Goal: Information Seeking & Learning: Learn about a topic

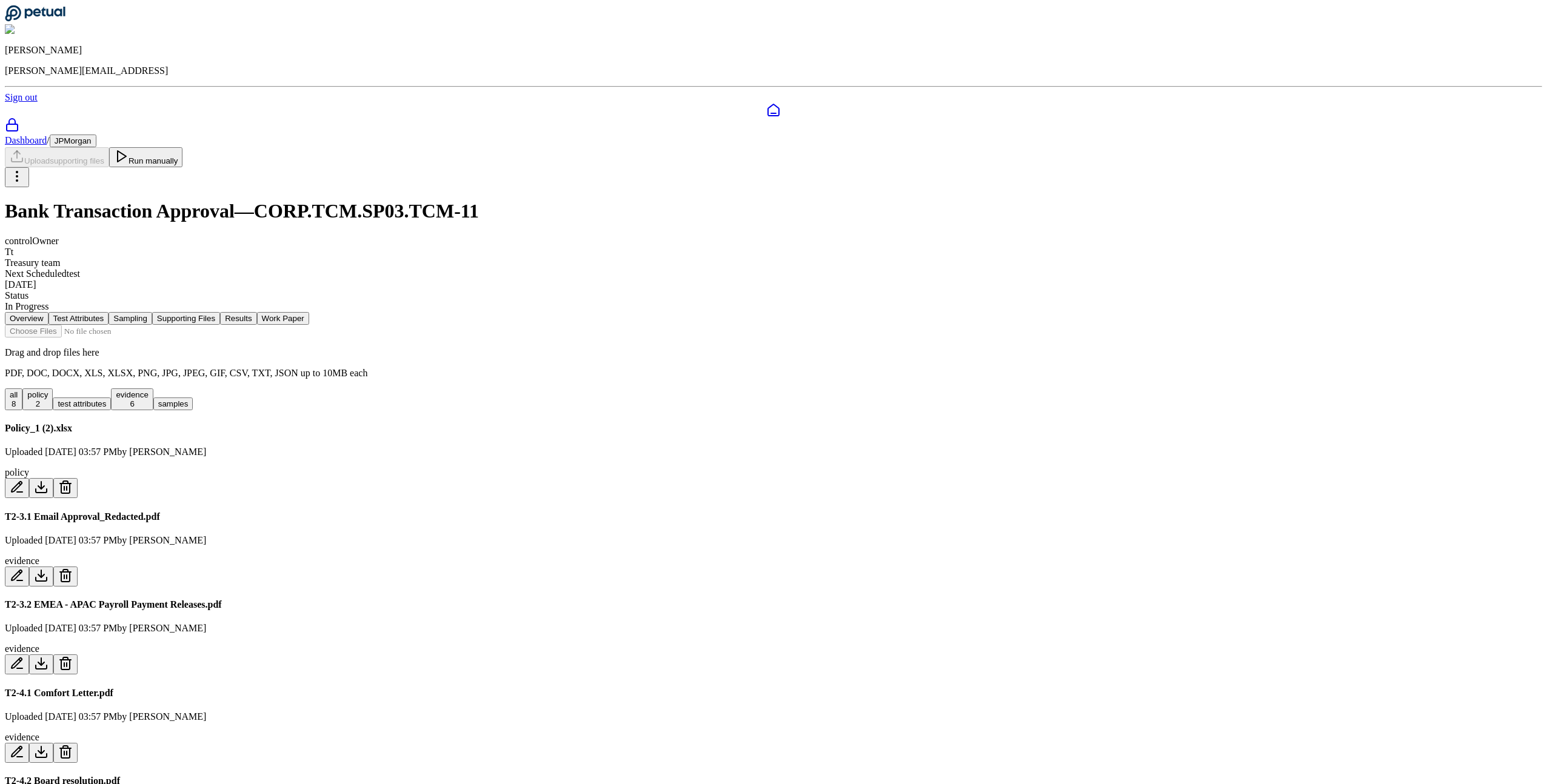
click at [1175, 582] on div "Drag and drop files here PDF, DOC, DOCX, XLS, XLSX, PNG, JPG, JPEG, GIF, CSV, T…" at bounding box center [773, 720] width 1537 height 791
click at [1250, 551] on div "Overview Test Attributes Sampling Supporting Files Results Work Paper Drag and …" at bounding box center [773, 713] width 1537 height 804
click at [380, 409] on div "Overview Test Attributes Sampling Supporting Files Results Work Paper Drag and …" at bounding box center [773, 713] width 1537 height 804
click at [397, 451] on div "Overview Test Attributes Sampling Supporting Files Results Work Paper Drag and …" at bounding box center [773, 713] width 1537 height 804
click at [644, 388] on div "all 8 policy 2 test attributes evidence 6 samples" at bounding box center [773, 399] width 1537 height 22
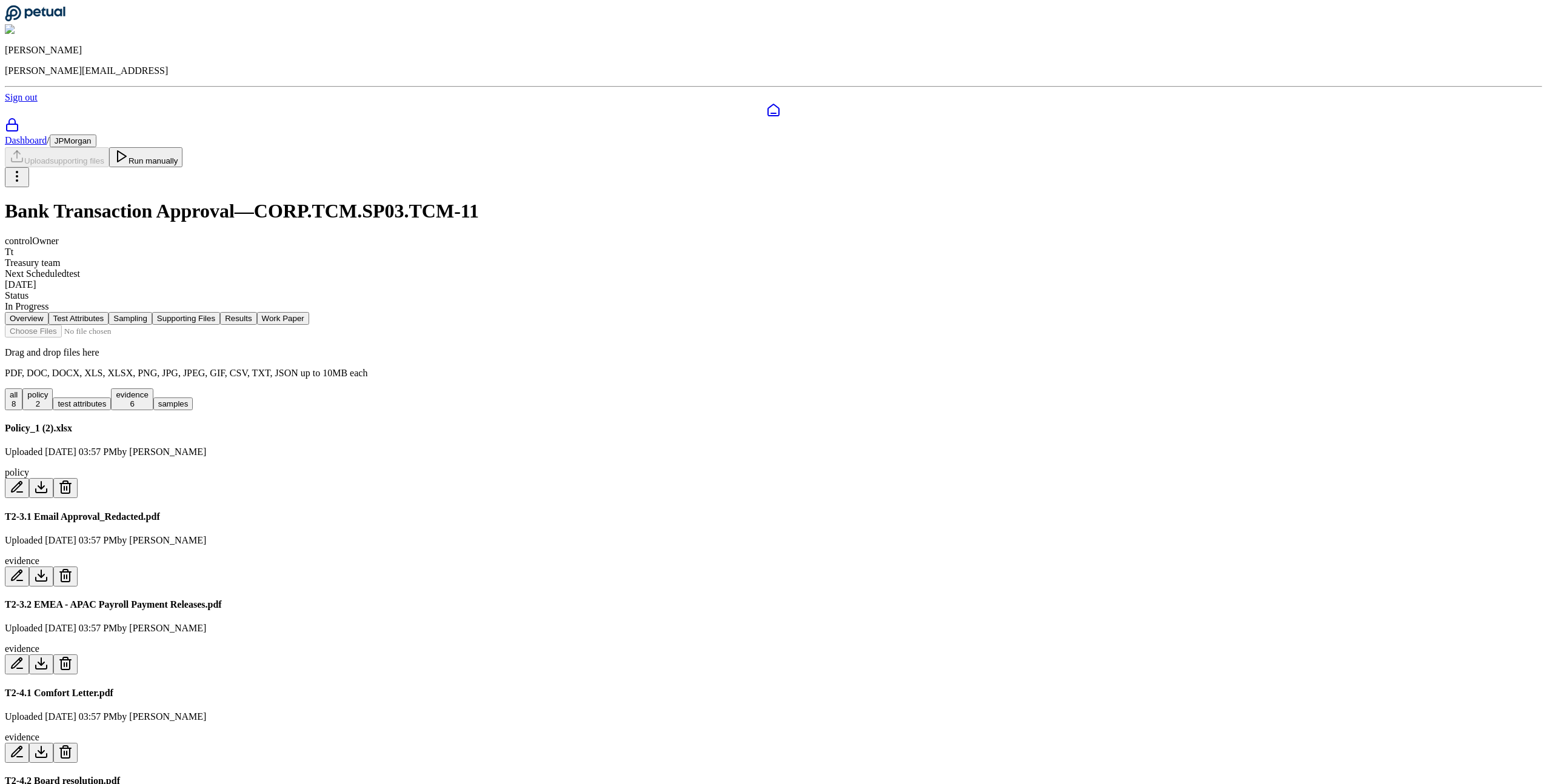
click at [153, 388] on button "evidence 6" at bounding box center [131, 399] width 42 height 22
click at [111, 398] on button "test attributes" at bounding box center [82, 404] width 58 height 13
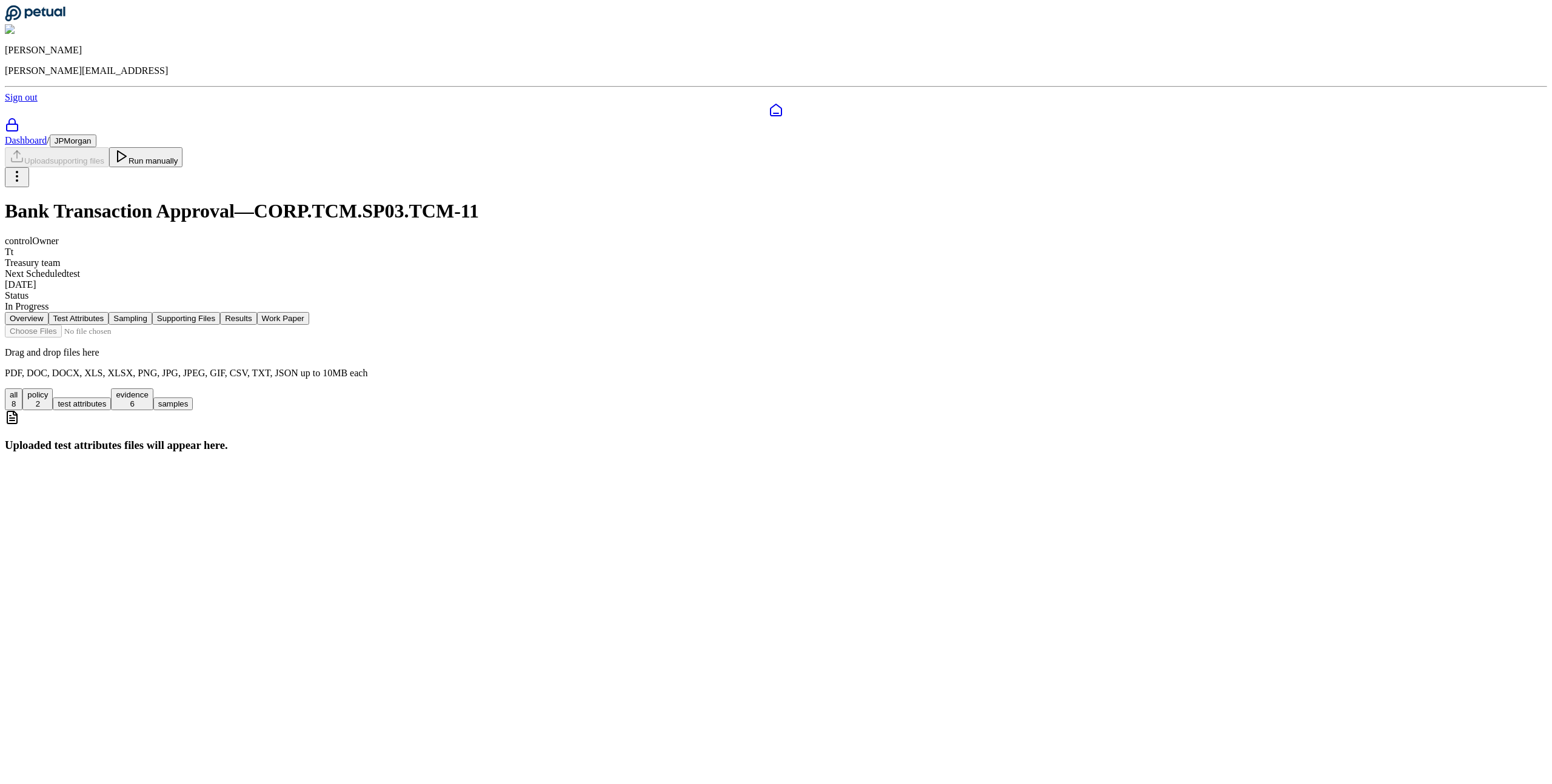
click at [111, 398] on button "test attributes" at bounding box center [82, 404] width 58 height 13
click at [53, 388] on button "policy 2" at bounding box center [38, 399] width 30 height 22
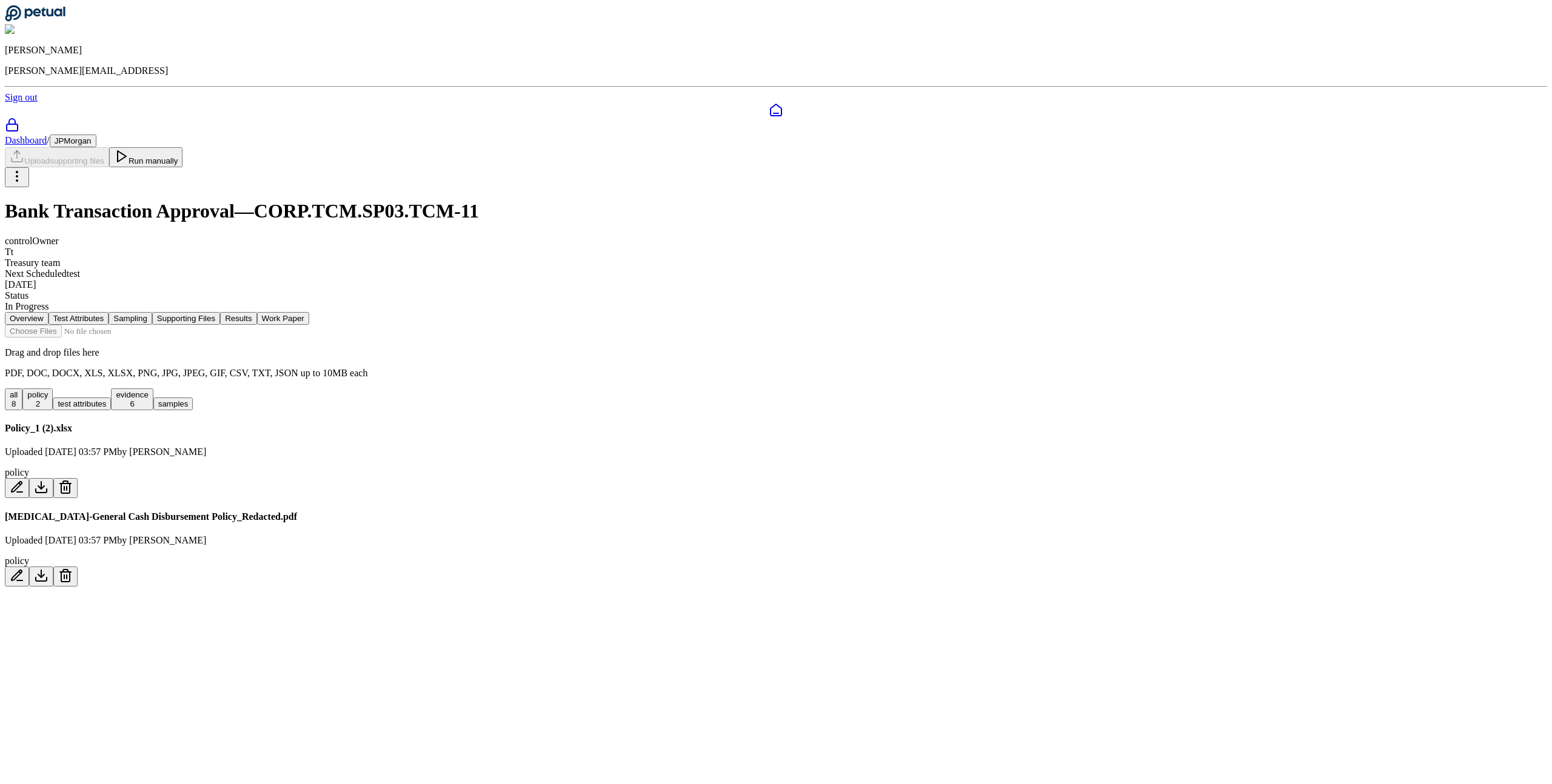
click at [22, 388] on button "all 8" at bounding box center [13, 399] width 18 height 22
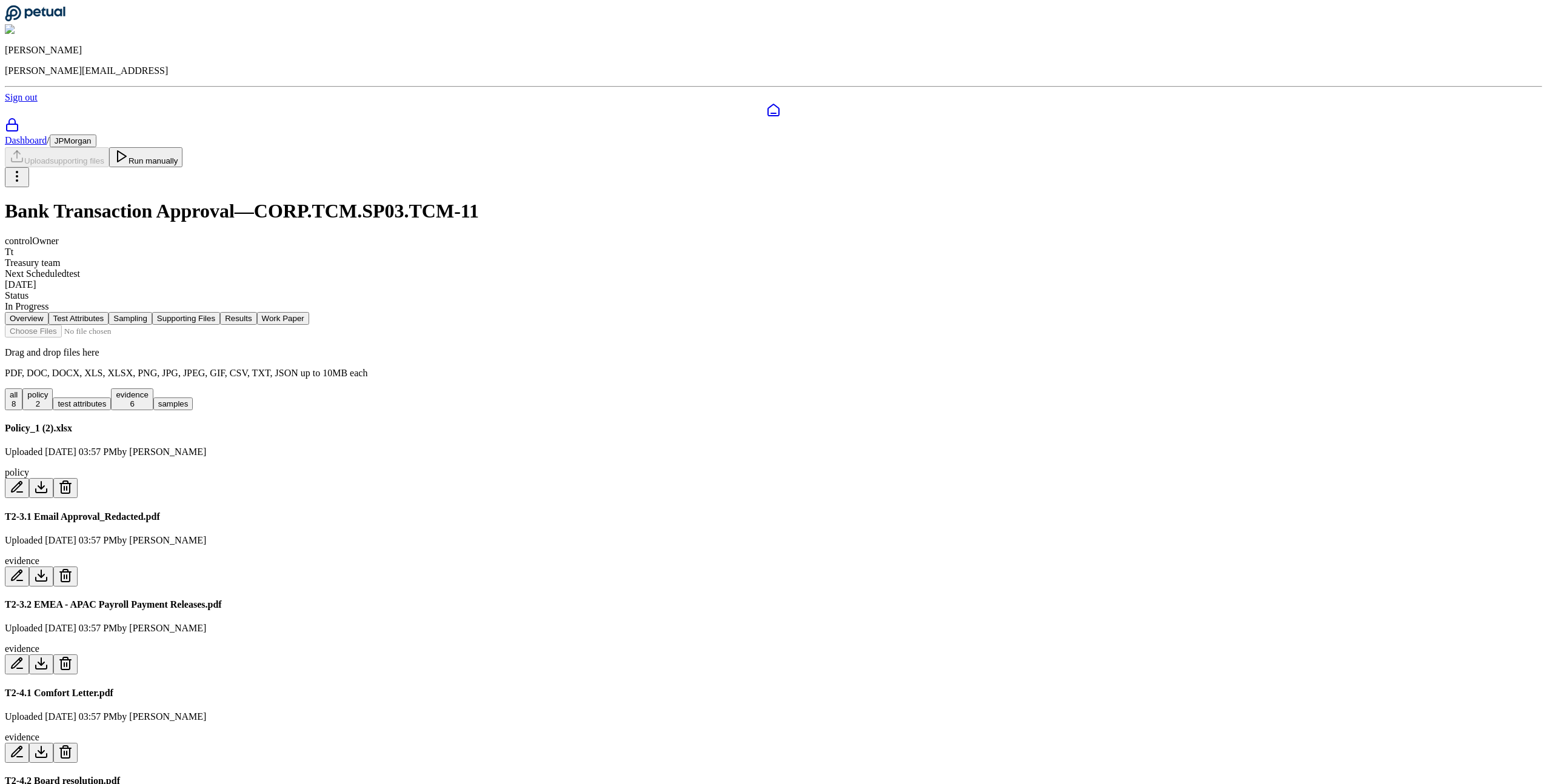
click at [148, 400] on div "6" at bounding box center [132, 404] width 32 height 9
click at [111, 398] on button "test attributes" at bounding box center [82, 404] width 58 height 13
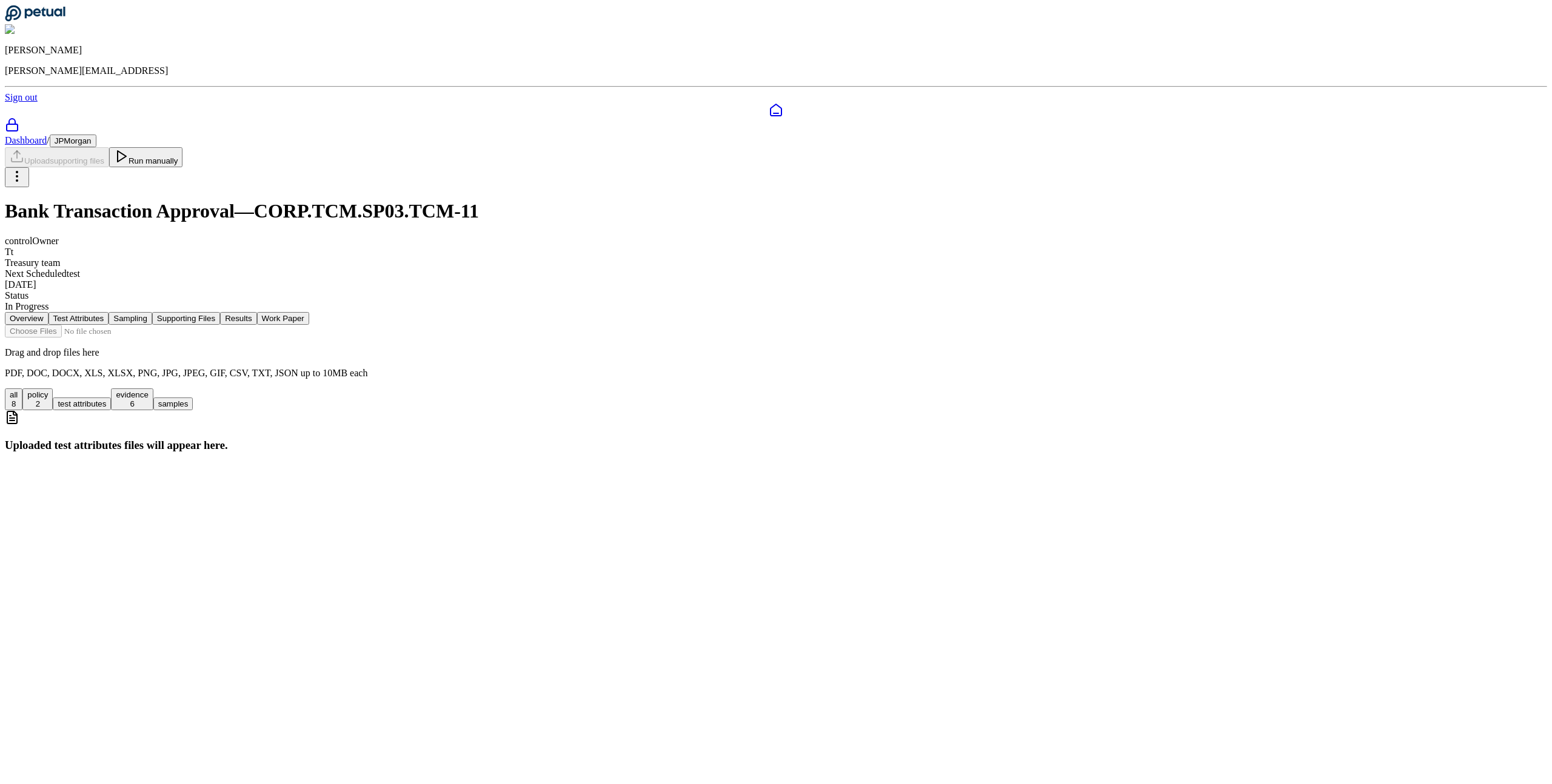
click at [53, 388] on button "policy 2" at bounding box center [38, 399] width 30 height 22
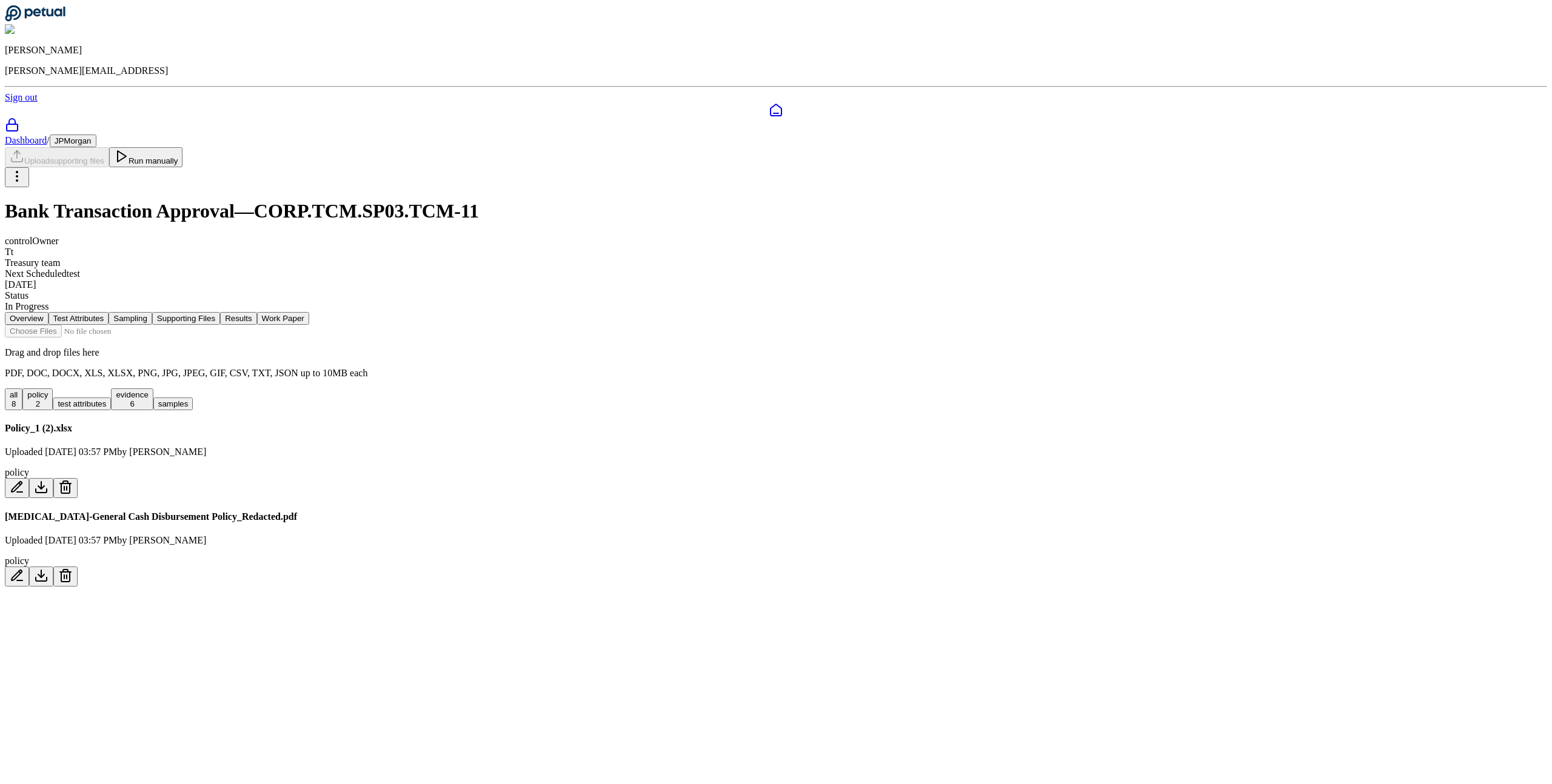
click at [18, 400] on div "8" at bounding box center [14, 404] width 8 height 9
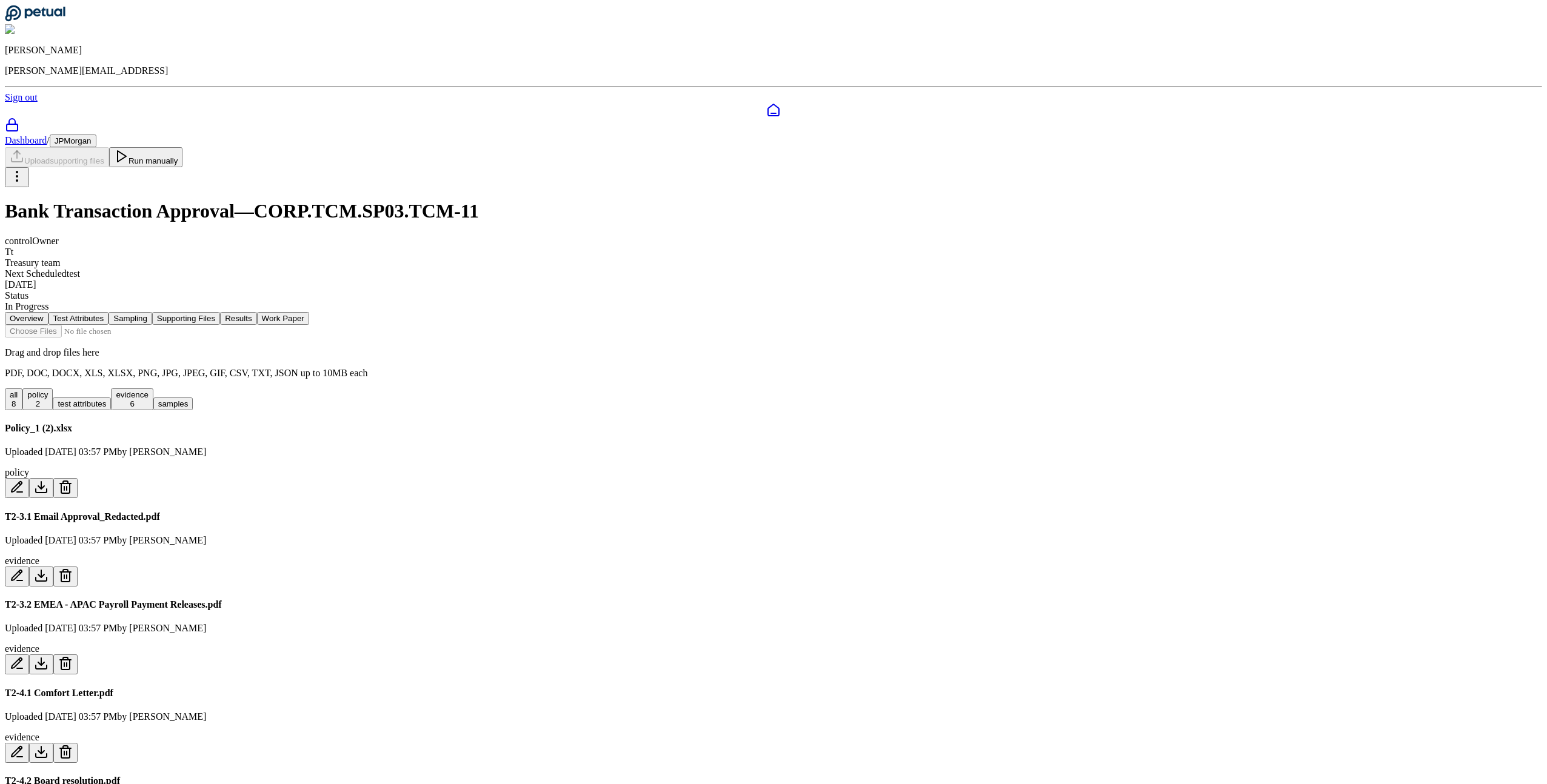
click at [359, 397] on div "Overview Test Attributes Sampling Supporting Files Results Work Paper Drag and …" at bounding box center [773, 713] width 1537 height 804
click at [664, 388] on div "all 8 policy 2 test attributes evidence 6 samples" at bounding box center [773, 399] width 1537 height 22
click at [334, 432] on div "Overview Test Attributes Sampling Supporting Files Results Work Paper Drag and …" at bounding box center [773, 713] width 1537 height 804
click at [257, 312] on button "Results" at bounding box center [238, 318] width 36 height 13
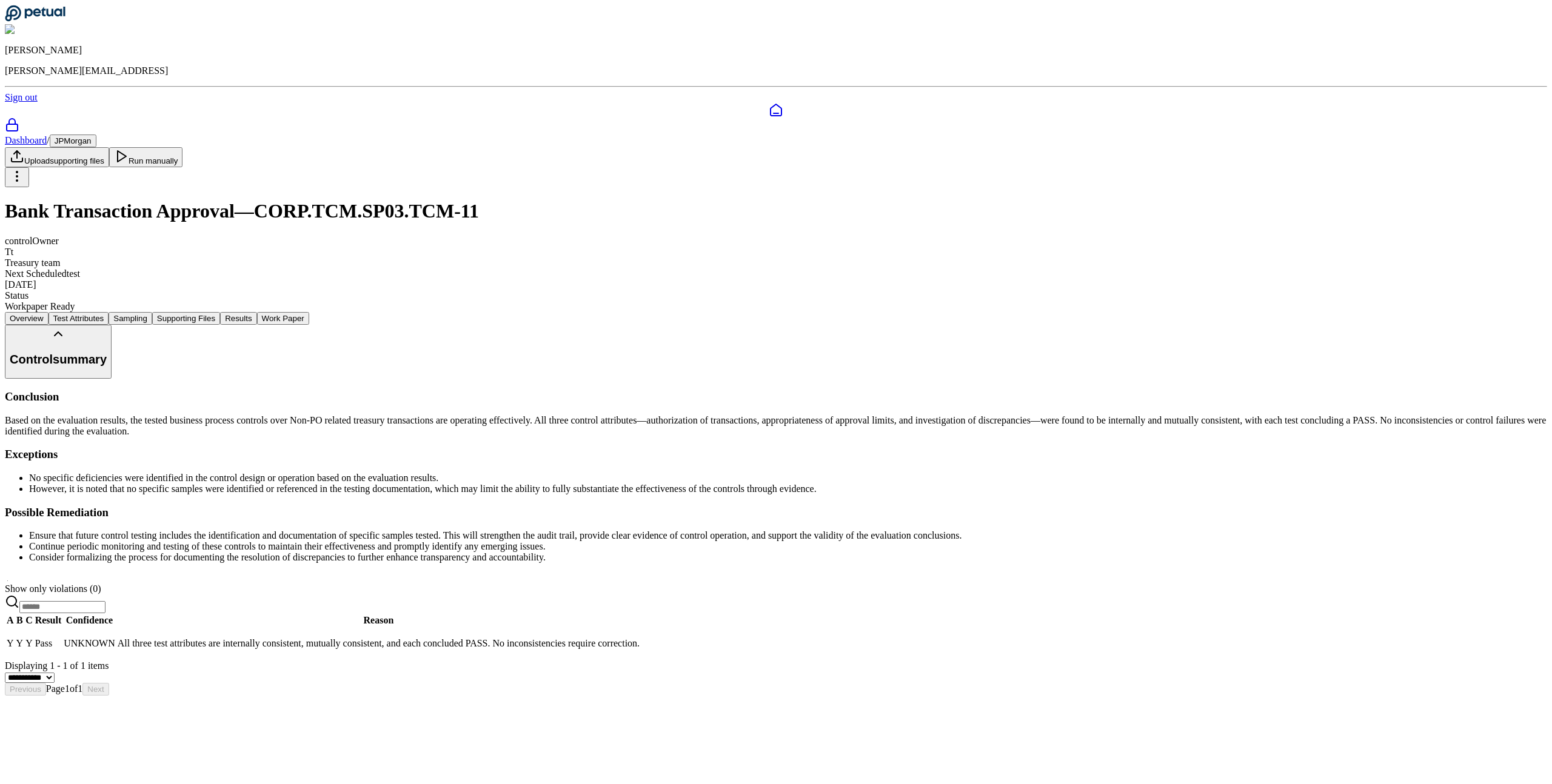
click at [10, 583] on span at bounding box center [10, 578] width 0 height 11
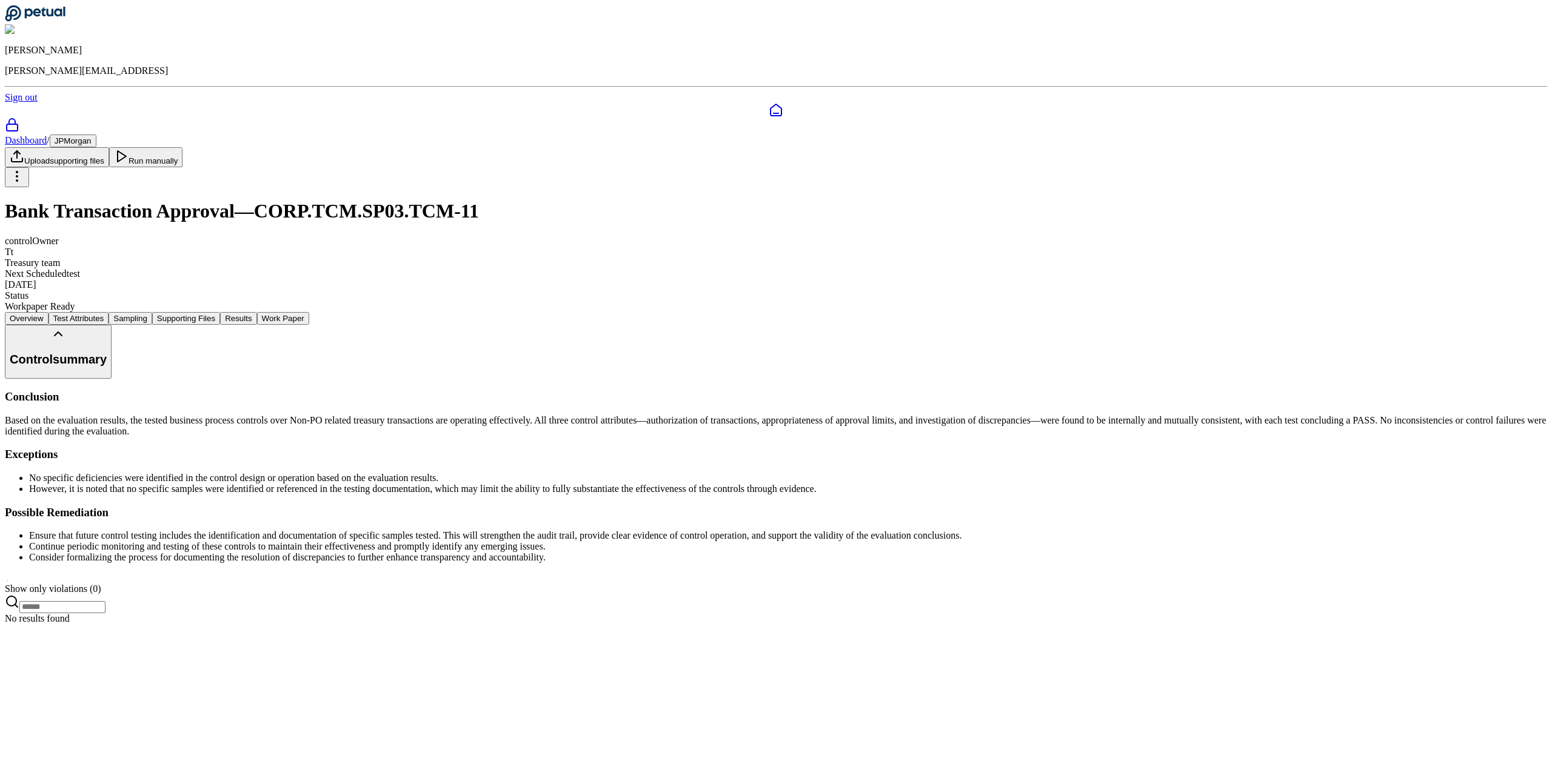
click at [436, 584] on div at bounding box center [776, 578] width 1542 height 11
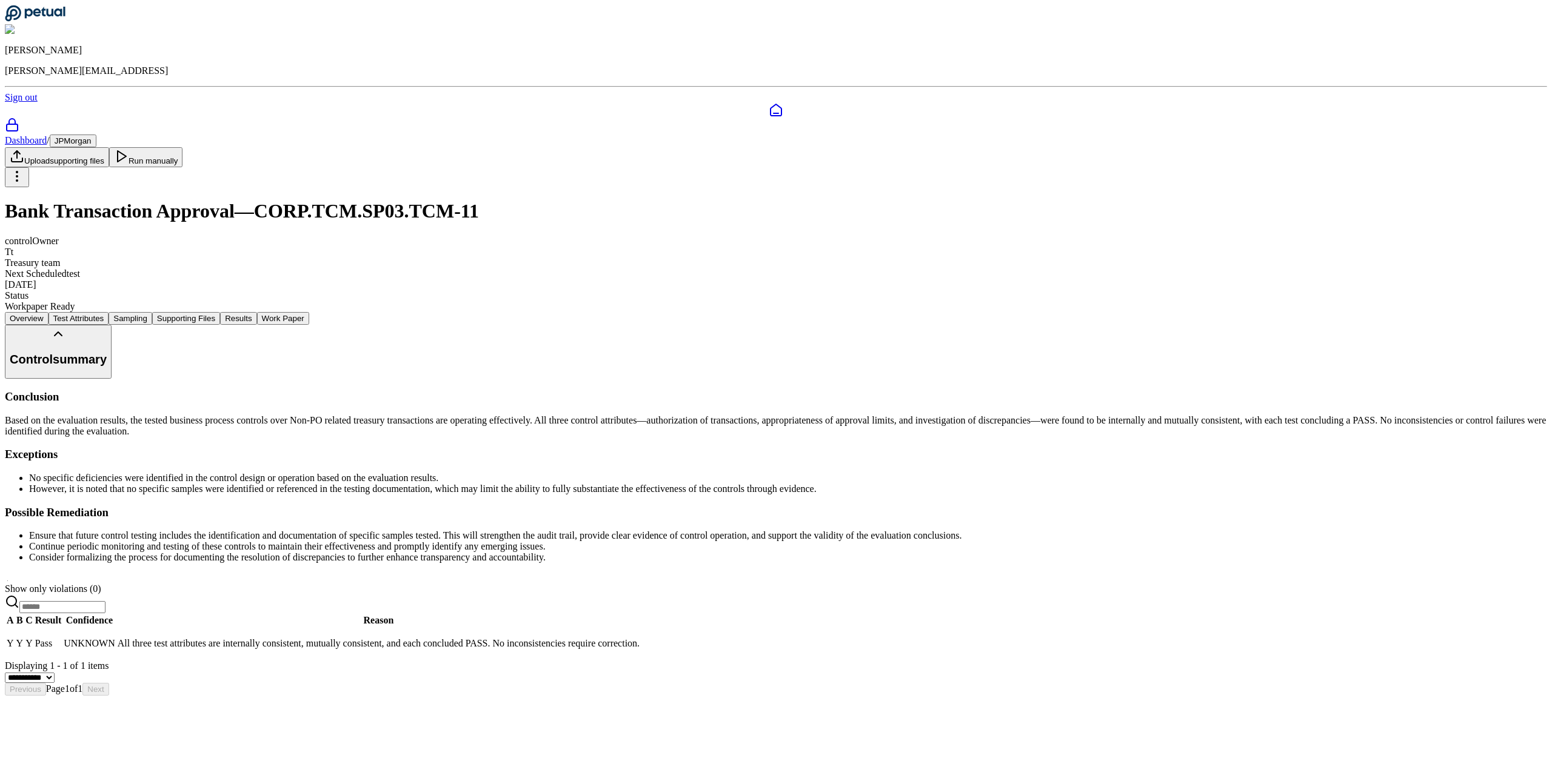
click at [62, 649] on div "Pass" at bounding box center [48, 644] width 26 height 11
click at [80, 768] on div "Test Attribute A" at bounding box center [776, 773] width 1542 height 11
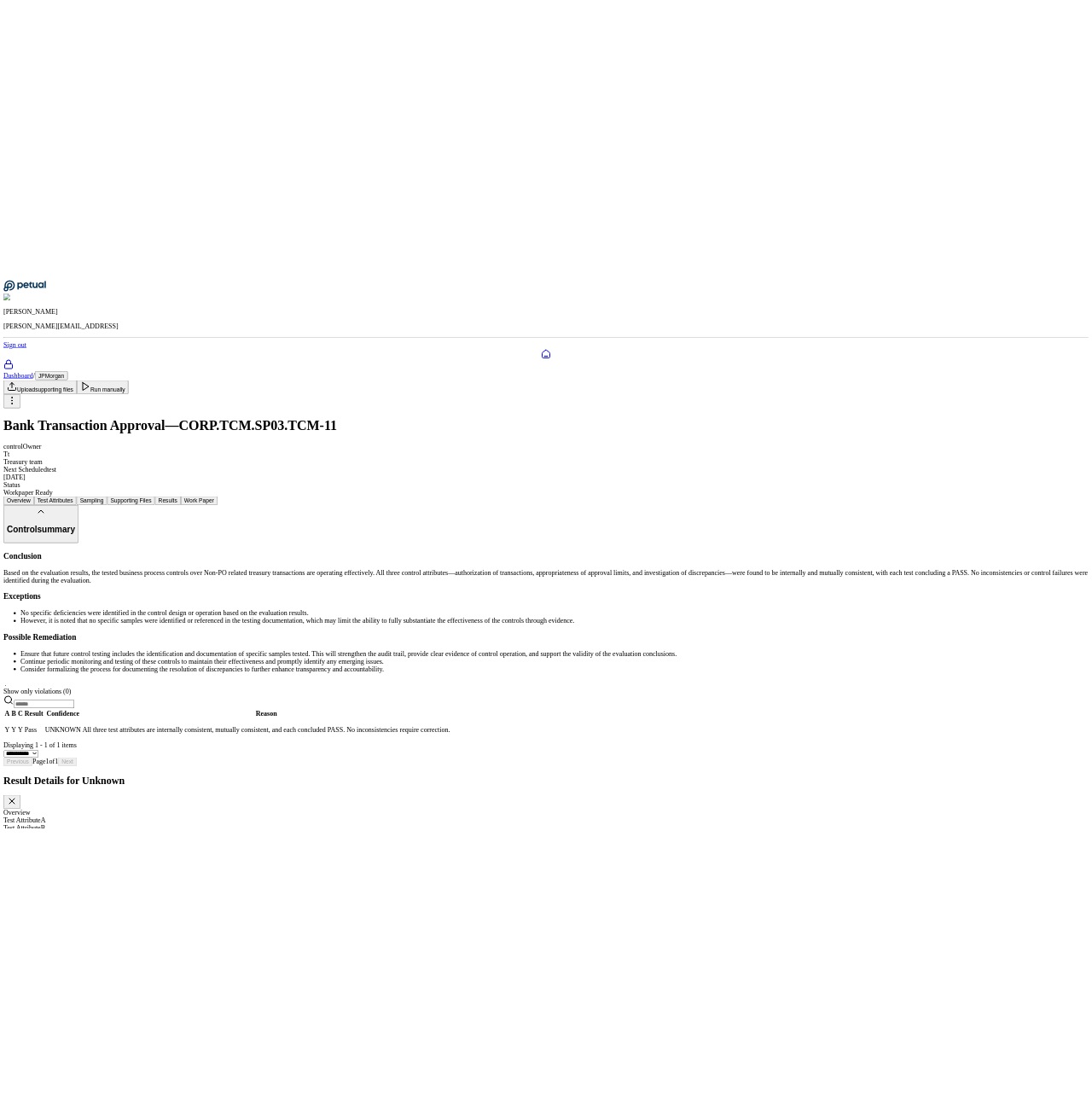
scroll to position [296, 0]
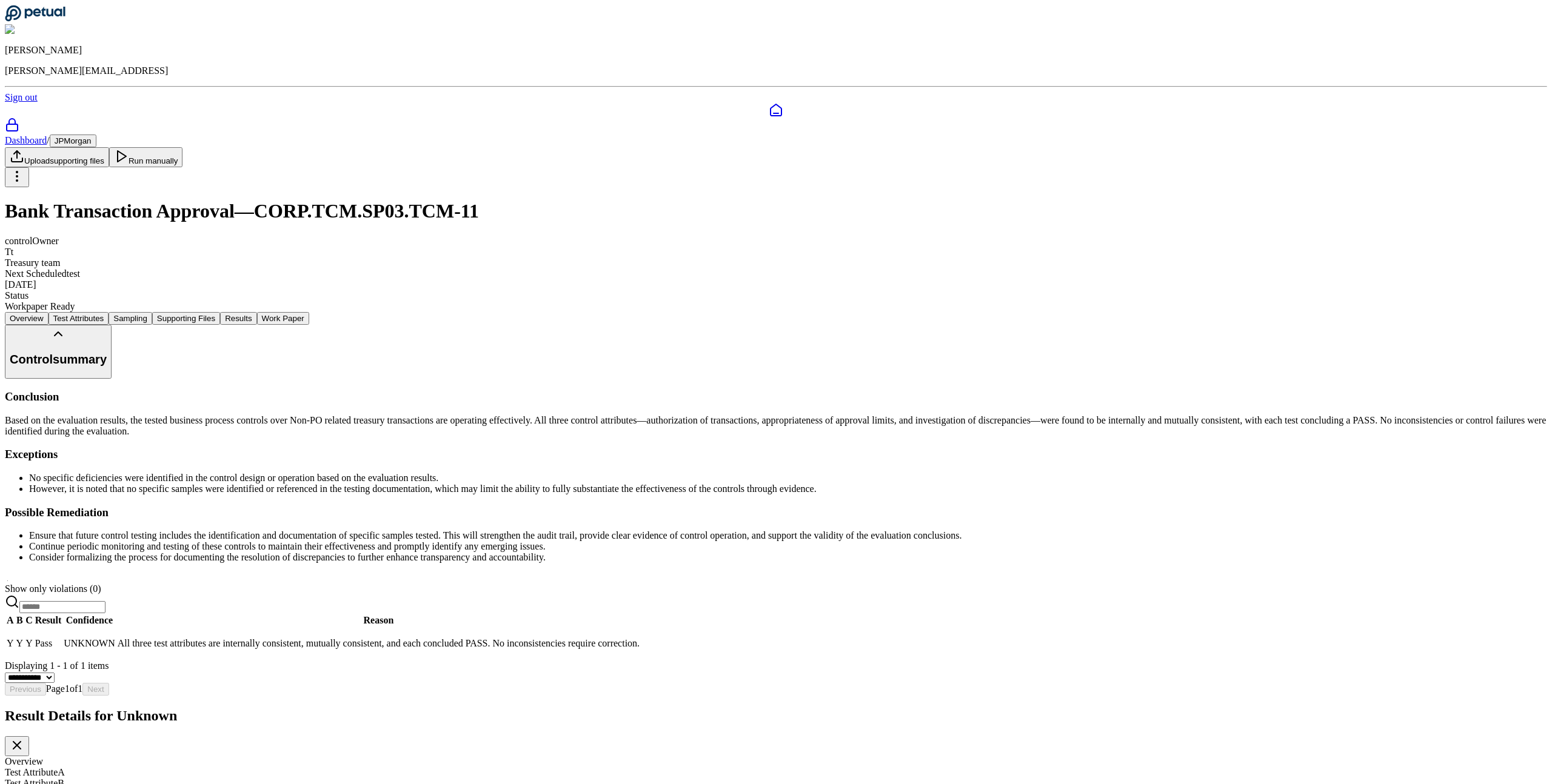
click at [1539, 708] on div "Result Details for Unknown" at bounding box center [776, 733] width 1542 height 49
click at [1537, 708] on div "Result Details for Unknown" at bounding box center [776, 733] width 1542 height 49
click at [24, 739] on icon at bounding box center [17, 746] width 15 height 15
click at [49, 312] on button "Overview" at bounding box center [26, 318] width 44 height 13
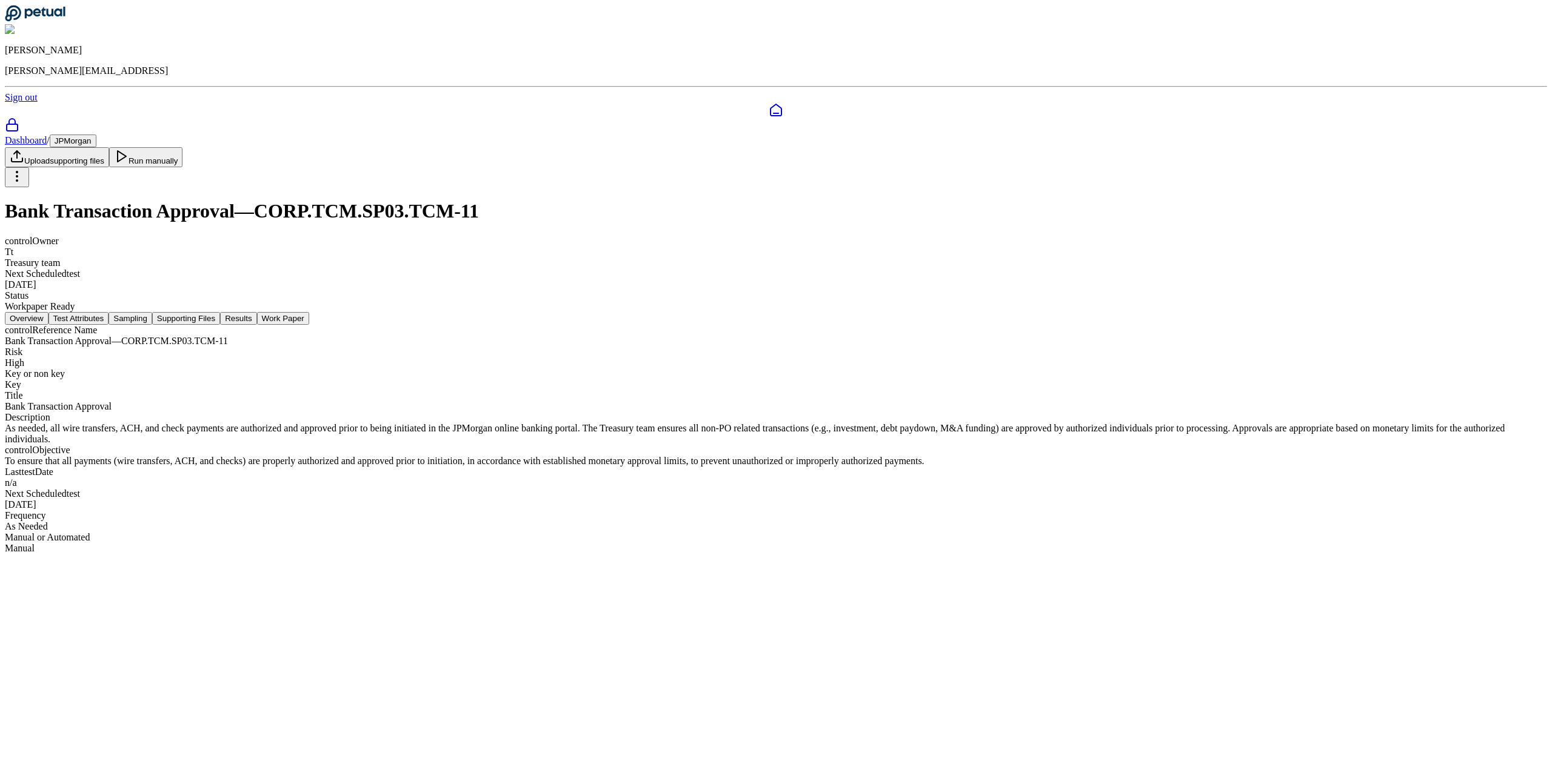
click at [109, 312] on button "Test Attributes" at bounding box center [79, 318] width 61 height 13
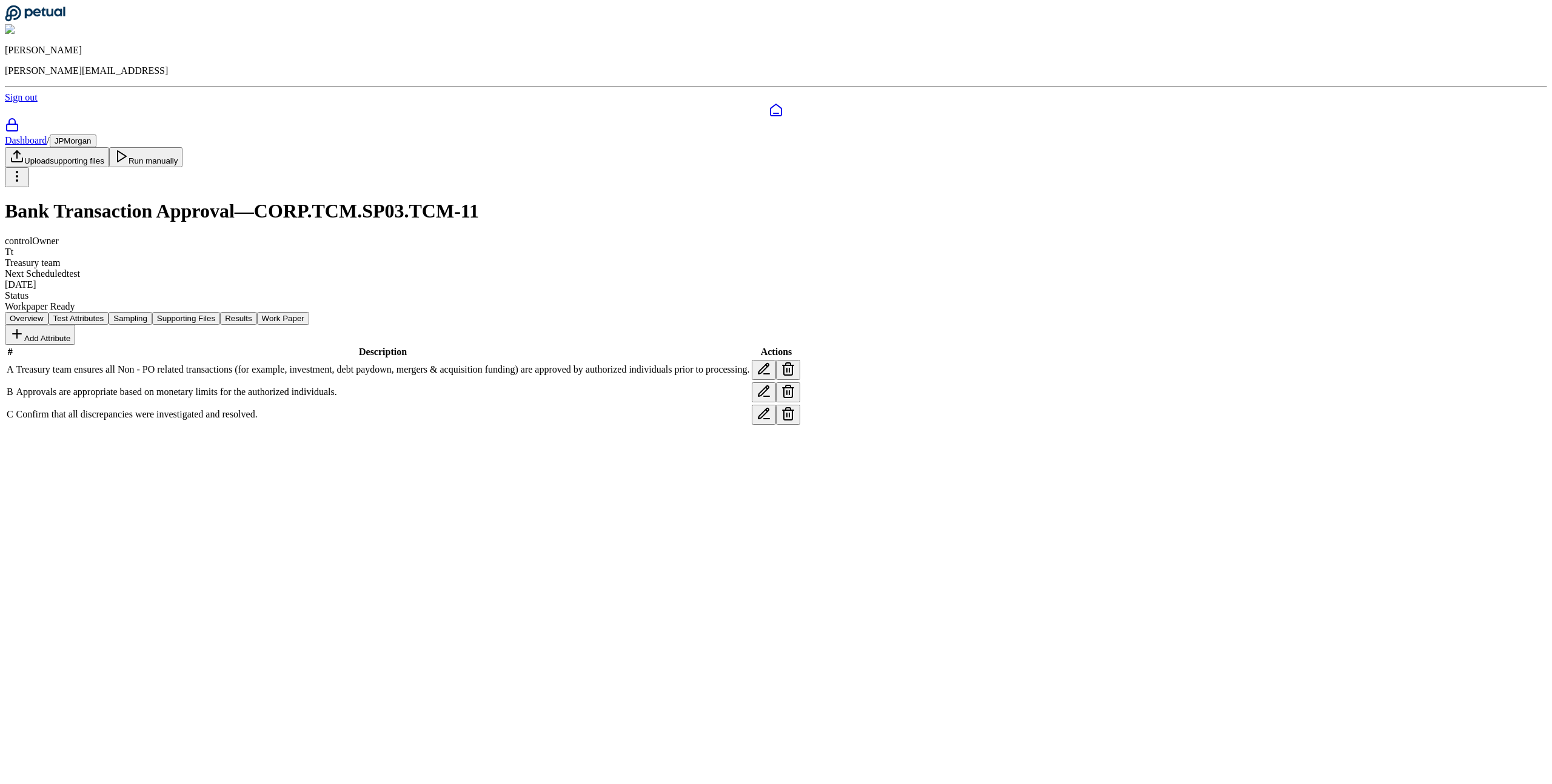
click at [152, 312] on button "Sampling" at bounding box center [131, 318] width 44 height 13
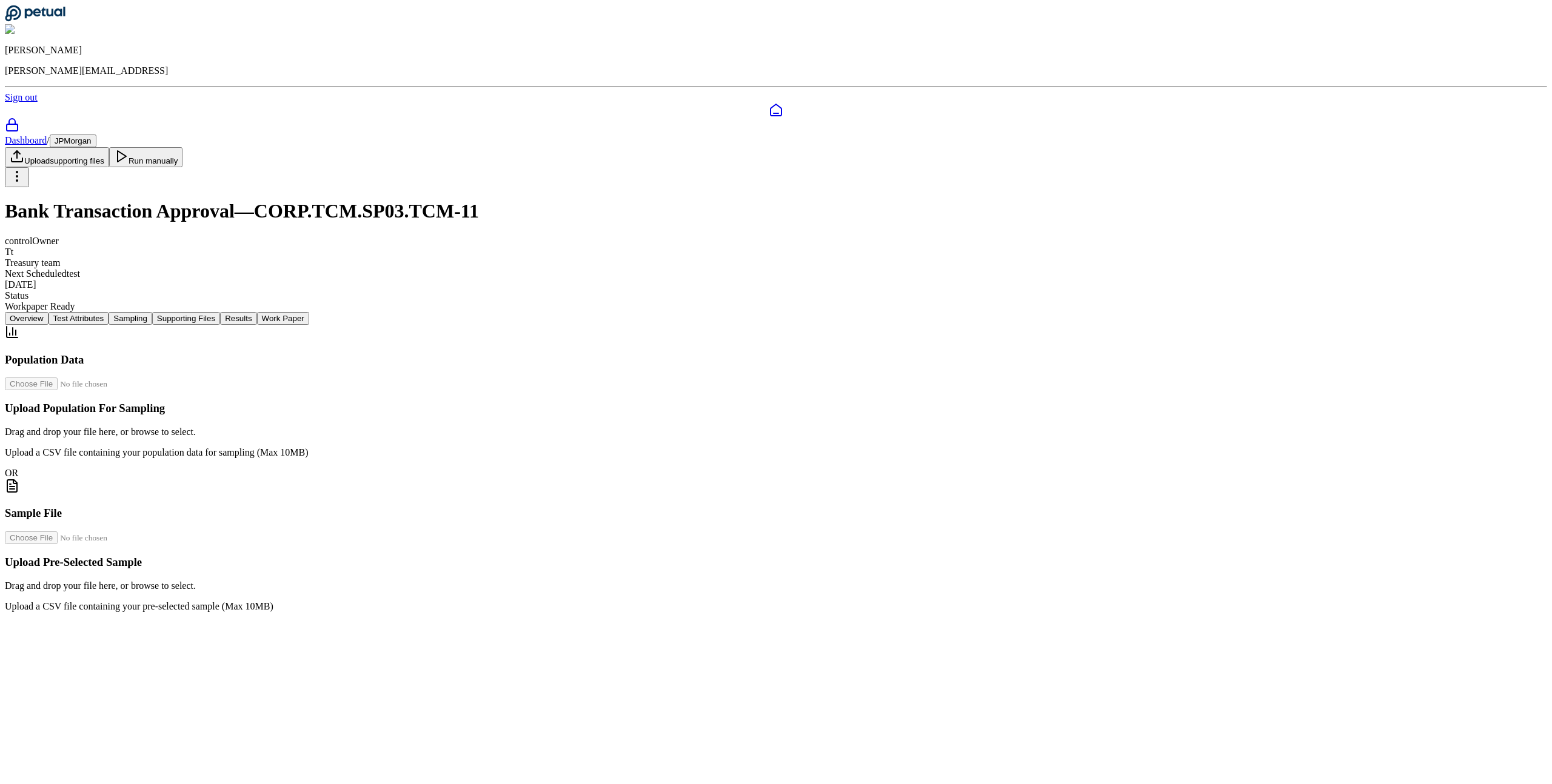
click at [220, 312] on button "Supporting Files" at bounding box center [186, 318] width 68 height 13
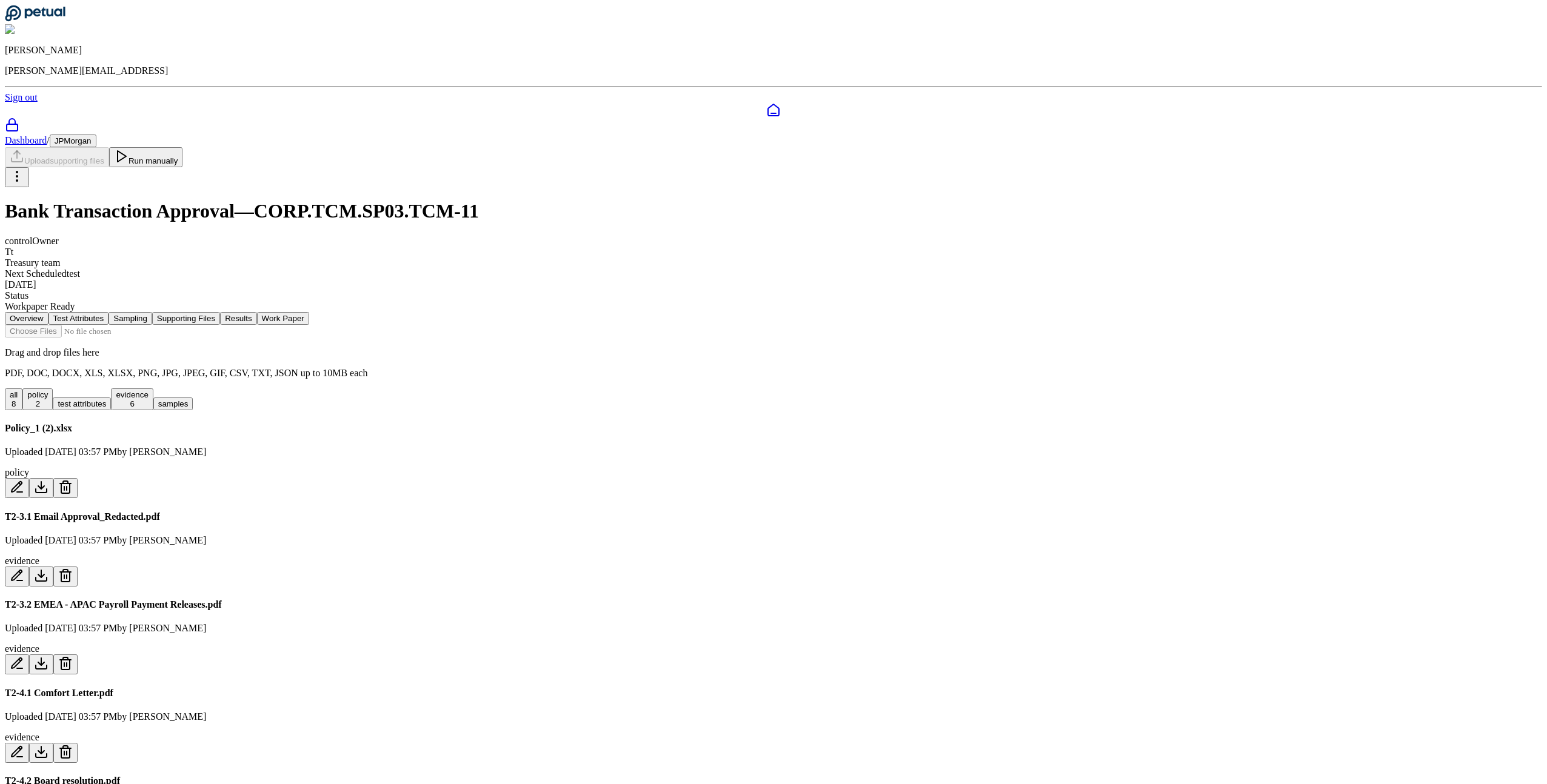
click at [152, 312] on button "Sampling" at bounding box center [131, 318] width 44 height 13
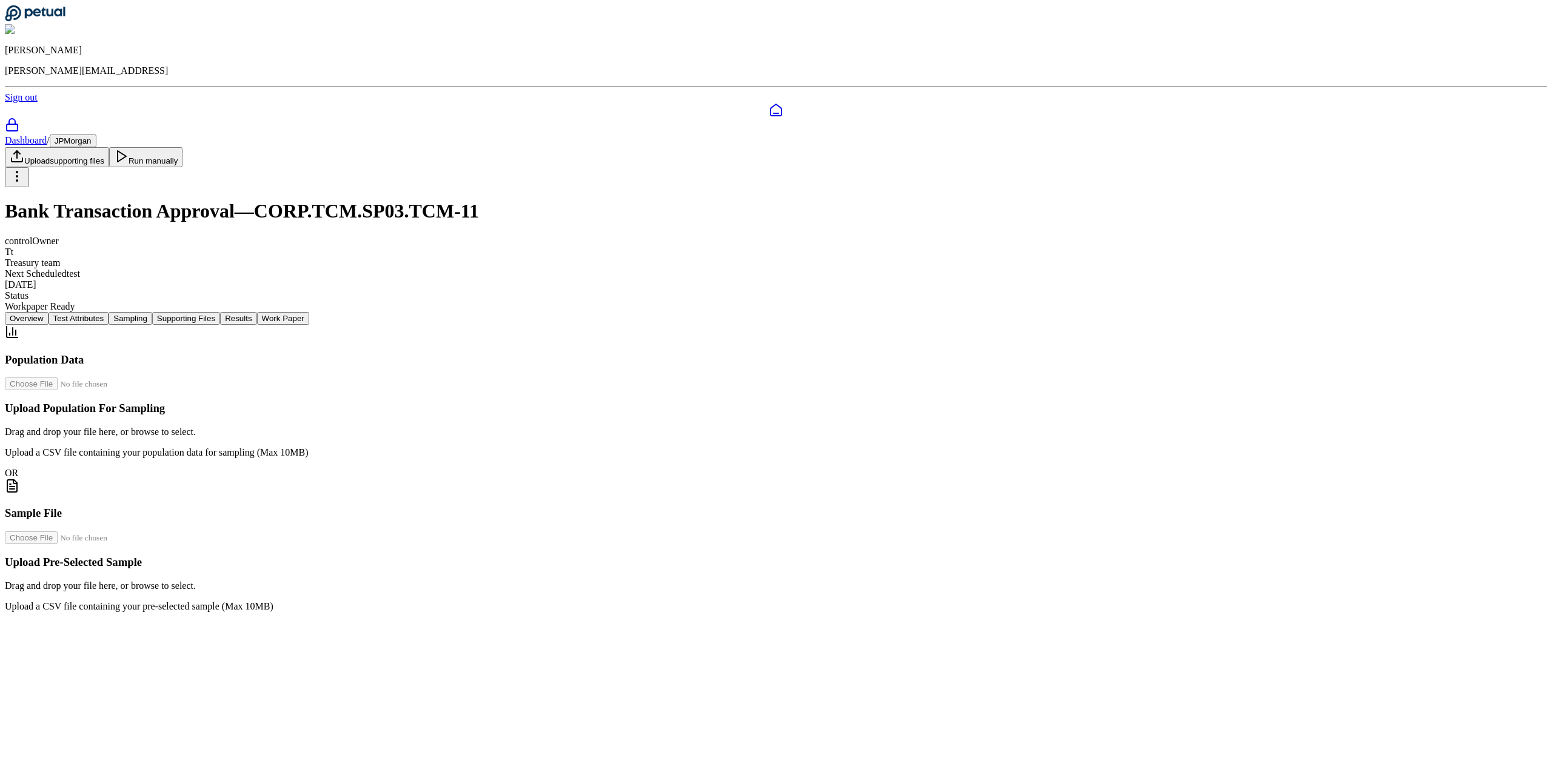
click at [220, 312] on button "Supporting Files" at bounding box center [186, 318] width 68 height 13
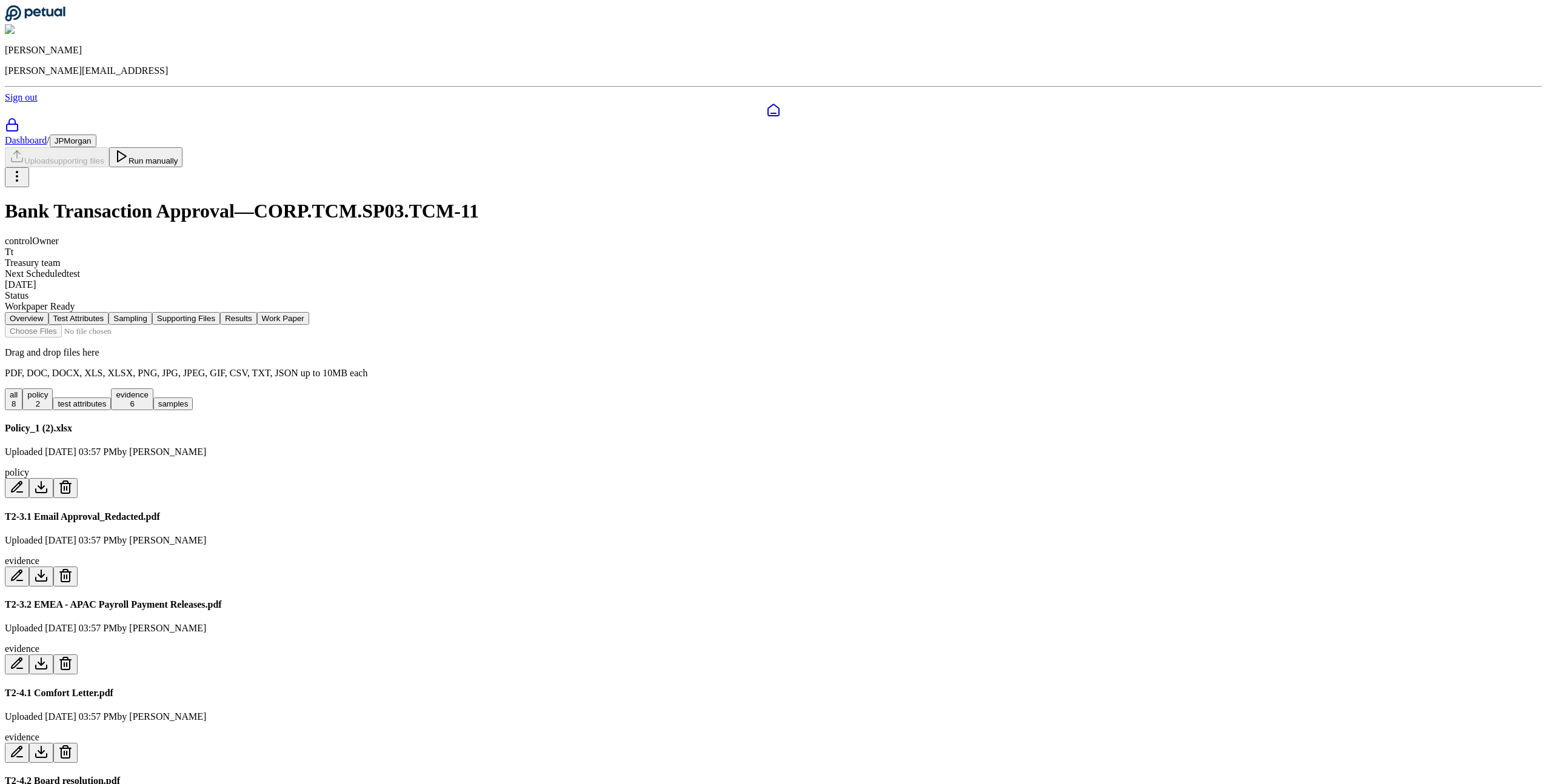
click at [257, 312] on button "Results" at bounding box center [238, 318] width 36 height 13
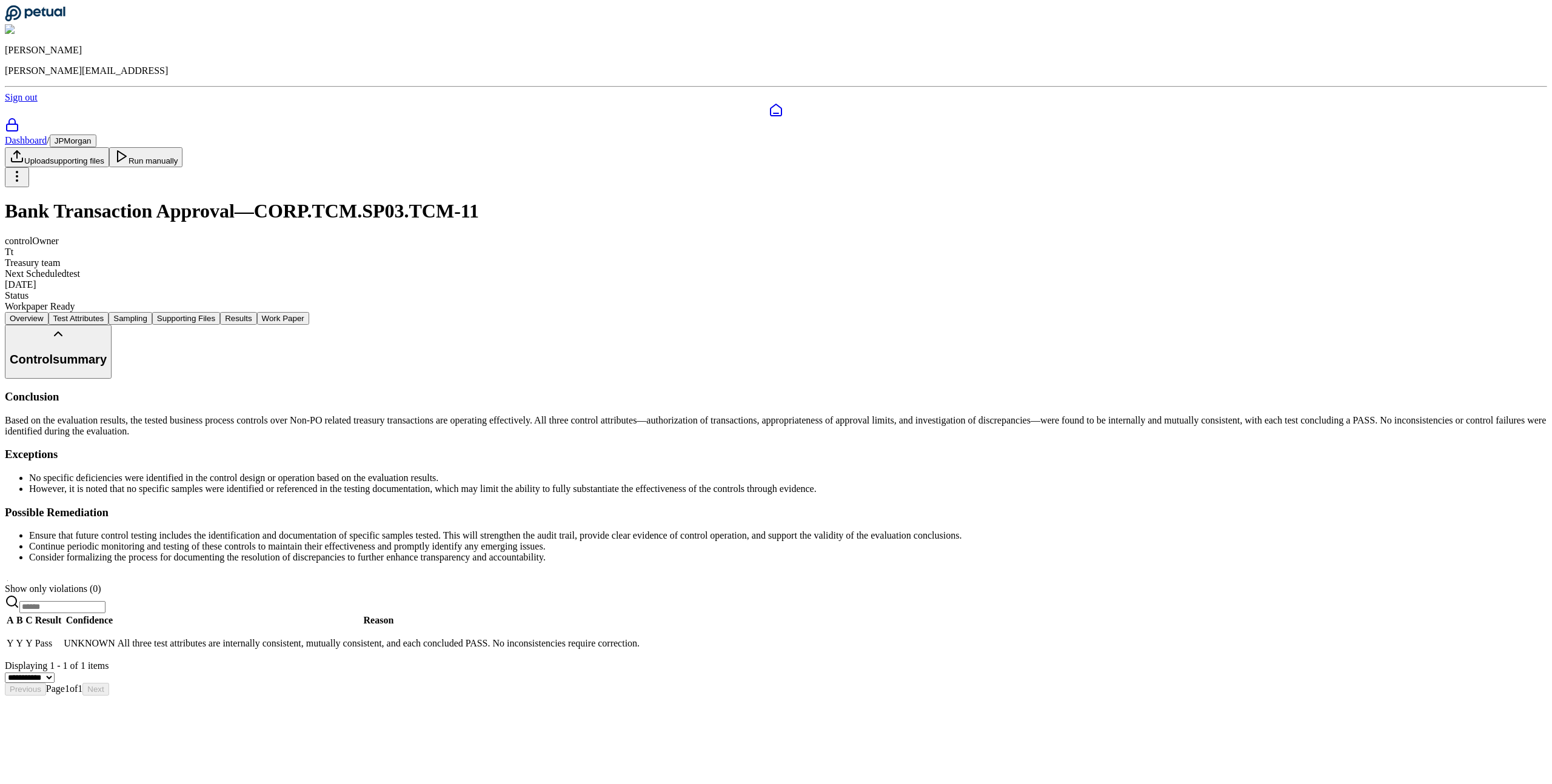
click at [260, 154] on div "Dashboard / JPMorgan Upload supporting files Run manually Bank Transaction Appr…" at bounding box center [776, 223] width 1542 height 177
click at [404, 397] on div "**********" at bounding box center [776, 504] width 1542 height 384
click at [309, 312] on button "Work Paper" at bounding box center [283, 318] width 52 height 13
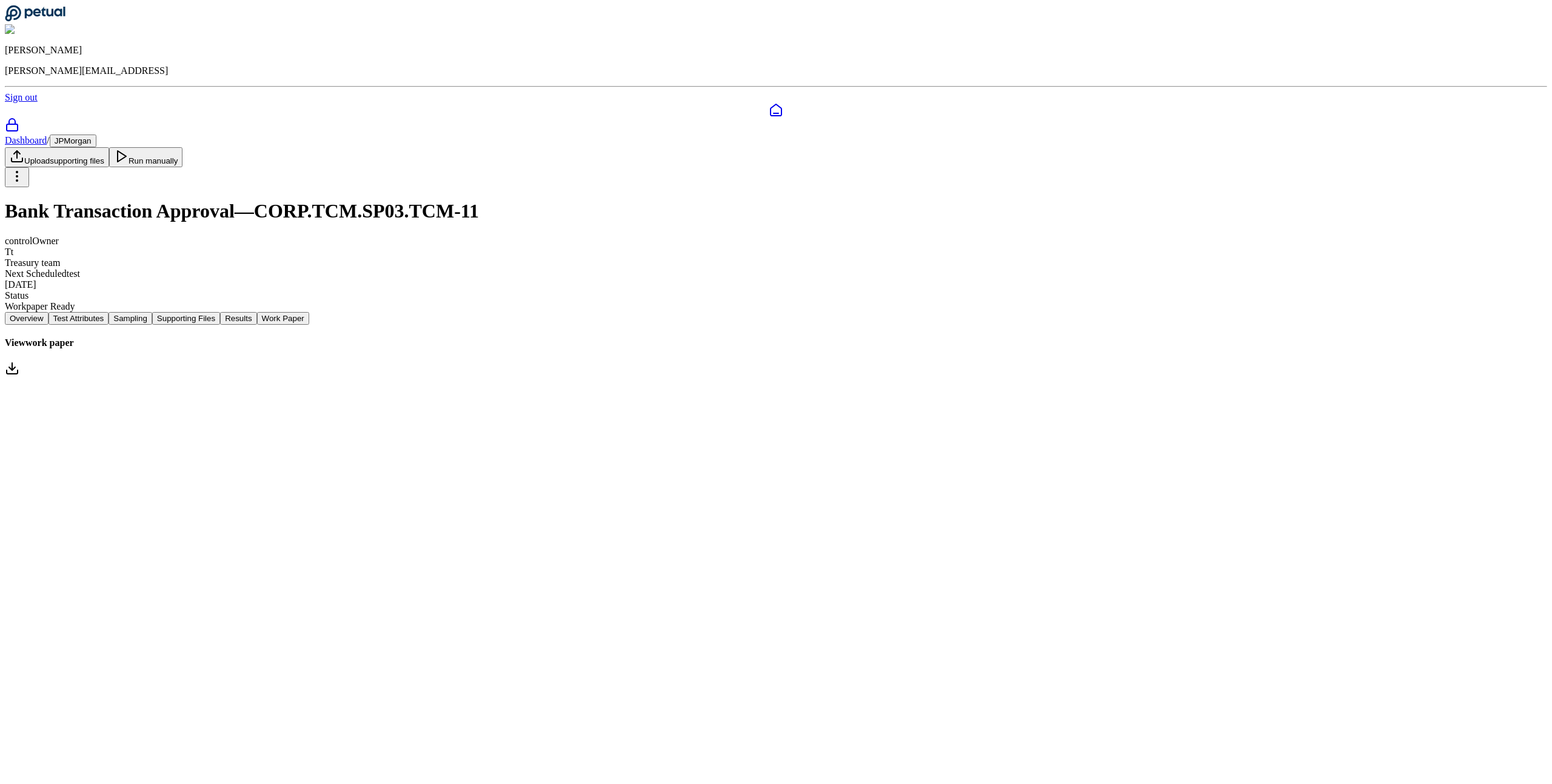
click at [1011, 338] on link "View work paper" at bounding box center [776, 358] width 1542 height 41
click at [585, 378] on main "Dashboard / JPMorgan Upload supporting files Run manually Bank Transaction Appr…" at bounding box center [776, 256] width 1542 height 243
click at [384, 312] on div "Overview Test Attributes Sampling Supporting Files Results Work Paper View work…" at bounding box center [776, 345] width 1542 height 67
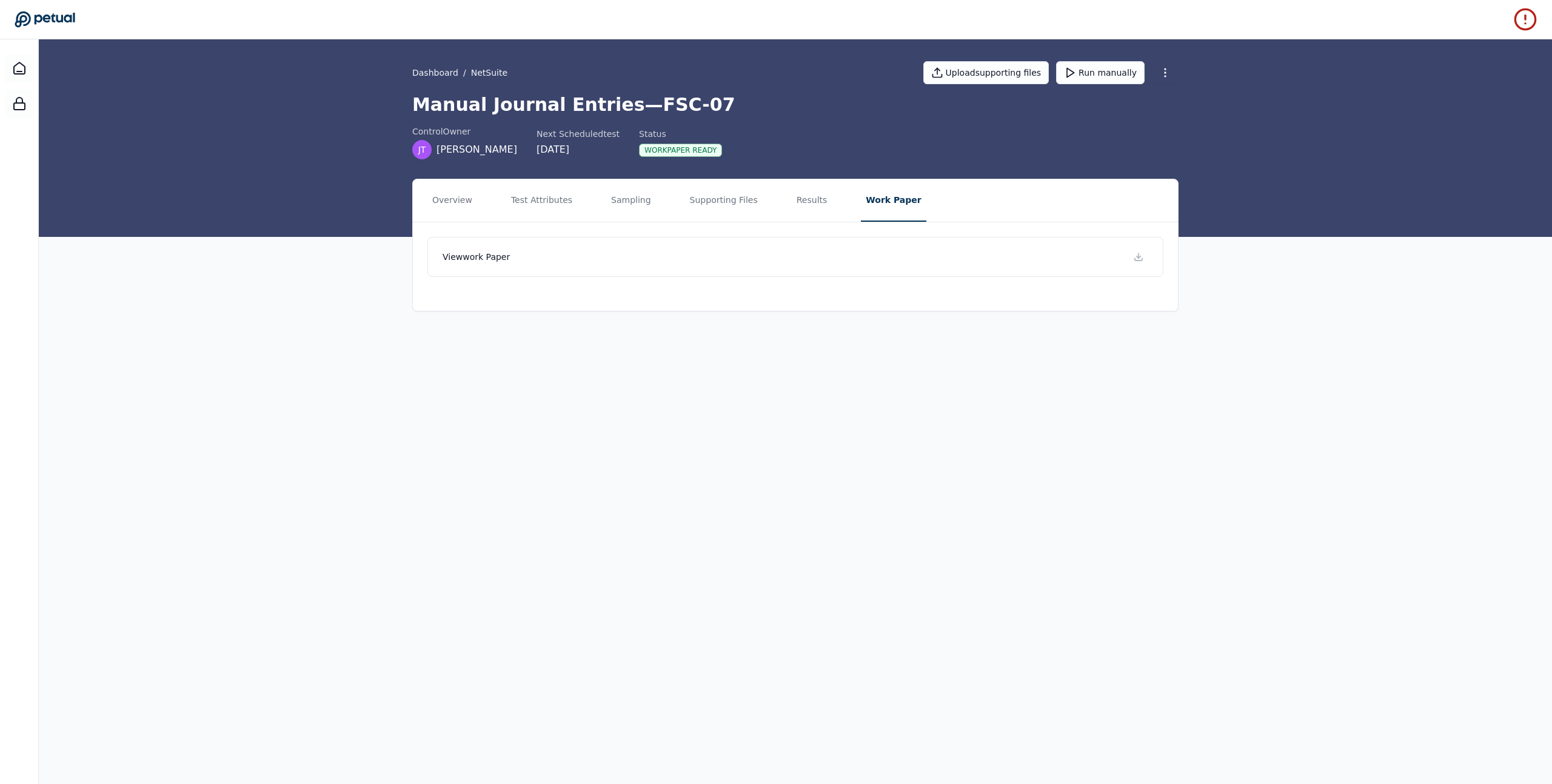
click at [752, 505] on main "Dashboard / NetSuite Upload supporting files Run manually Manual Journal Entrie…" at bounding box center [795, 412] width 1513 height 745
click at [752, 469] on main "Dashboard / NetSuite Upload supporting files Run manually Manual Journal Entrie…" at bounding box center [795, 412] width 1513 height 745
